Goal: Information Seeking & Learning: Learn about a topic

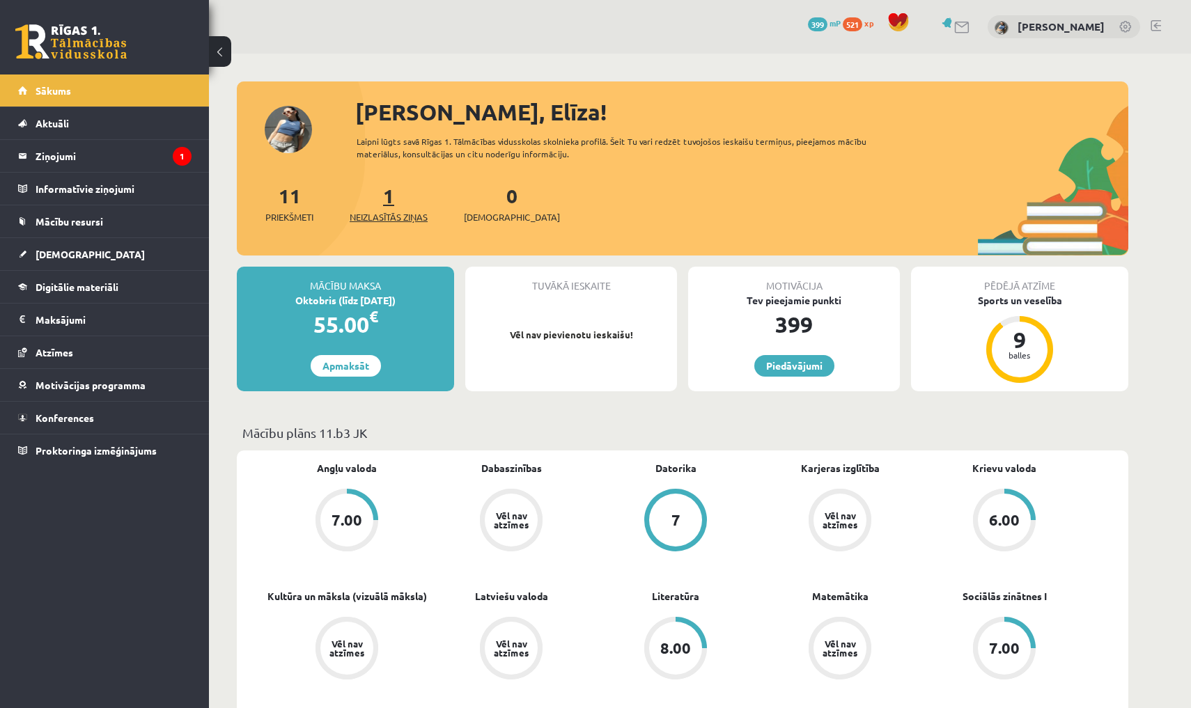
click at [394, 198] on link "1 Neizlasītās ziņas" at bounding box center [389, 203] width 78 height 41
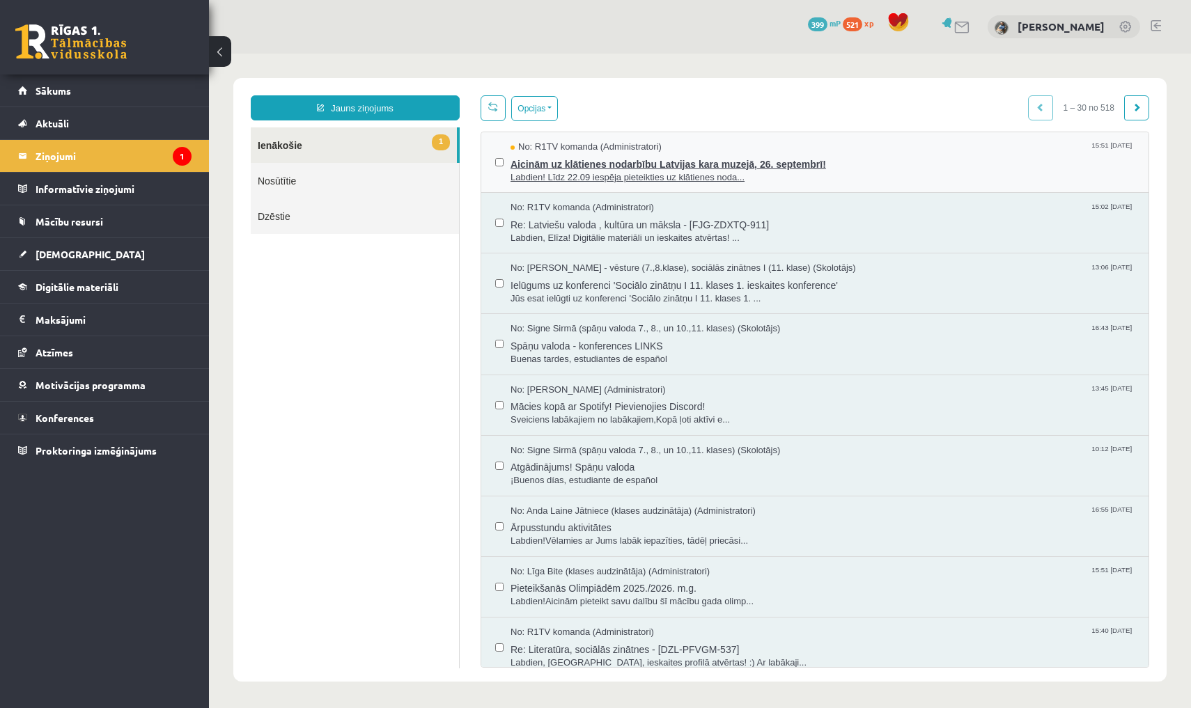
click at [534, 166] on span "Aicinām uz klātienes nodarbību Latvijas kara muzejā, 26. septembrī!" at bounding box center [823, 162] width 624 height 17
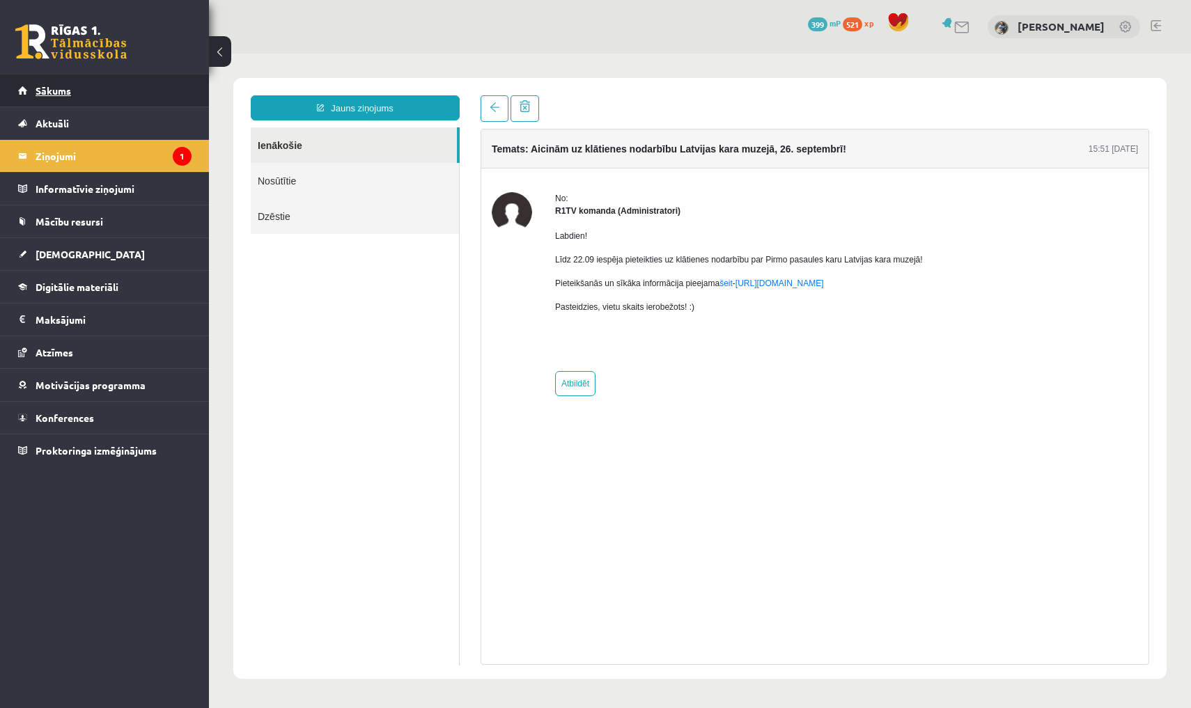
click at [169, 102] on link "Sākums" at bounding box center [104, 91] width 173 height 32
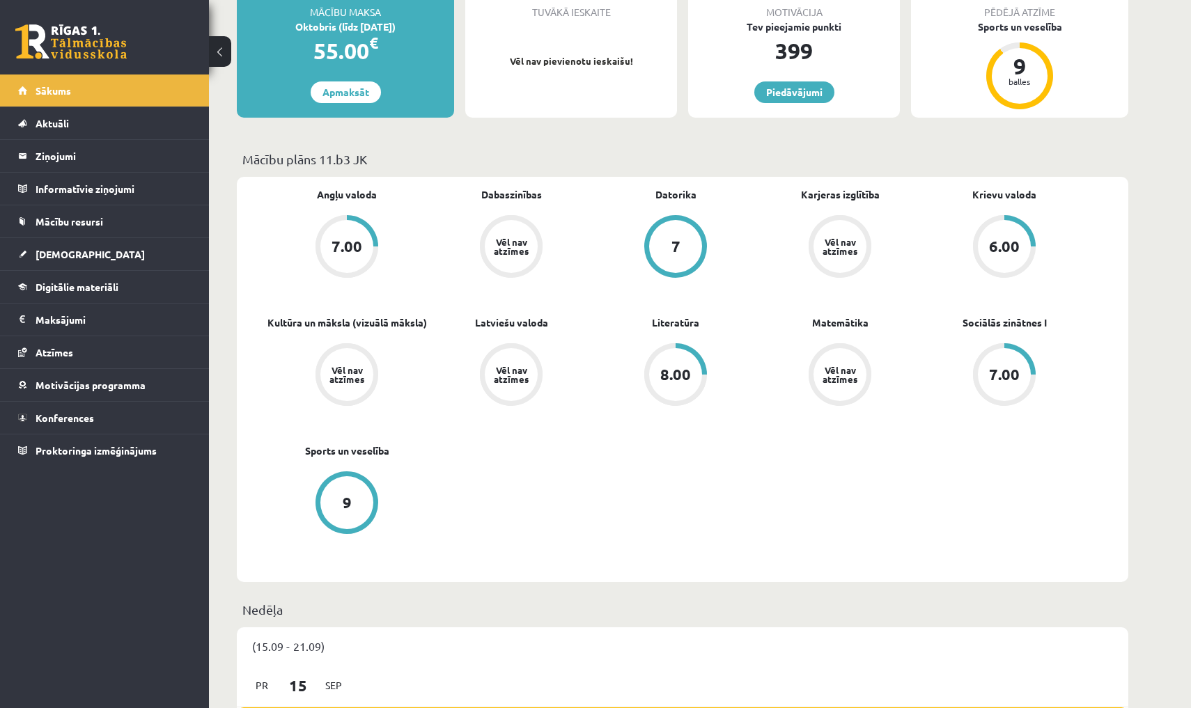
scroll to position [274, 0]
click at [606, 415] on div "Angļu valoda 7.00 Dabaszinības Vēl nav atzīmes Datorika 7 Karjeras izglītība Vē…" at bounding box center [676, 379] width 822 height 384
